Goal: Task Accomplishment & Management: Manage account settings

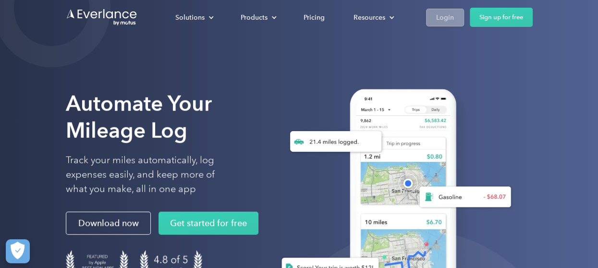
click at [456, 20] on link "Login" at bounding box center [445, 18] width 38 height 18
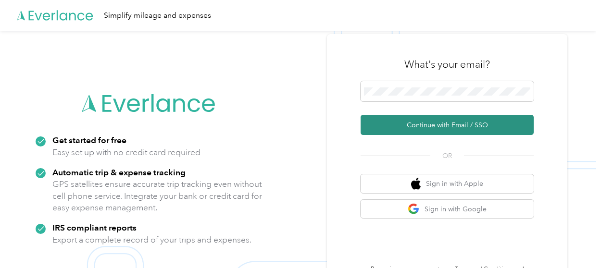
click at [407, 125] on button "Continue with Email / SSO" at bounding box center [446, 125] width 173 height 20
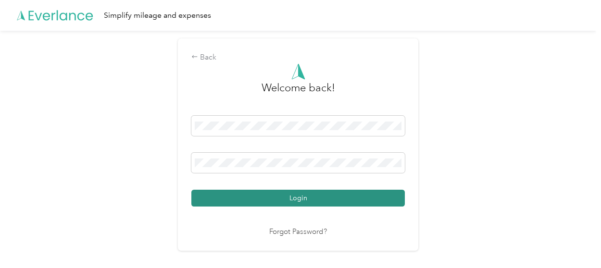
click at [348, 191] on button "Login" at bounding box center [297, 198] width 213 height 17
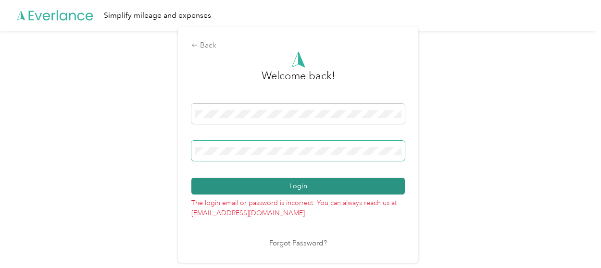
click at [191, 178] on button "Login" at bounding box center [297, 186] width 213 height 17
